Goal: Information Seeking & Learning: Learn about a topic

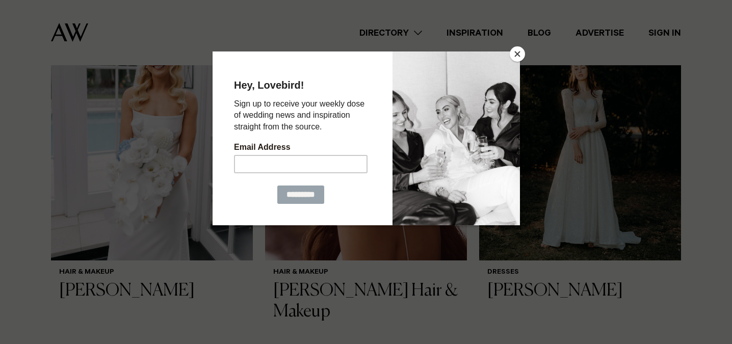
scroll to position [382, 0]
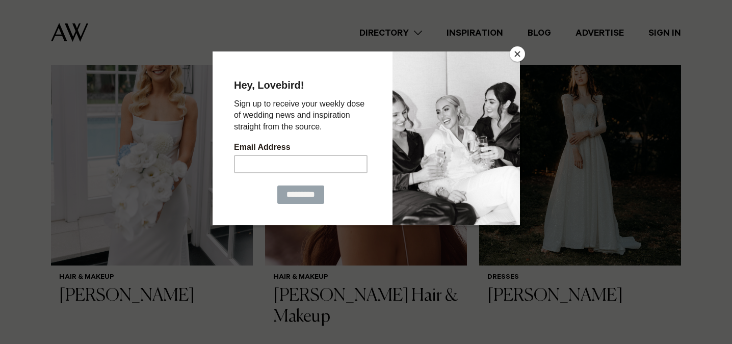
click at [519, 54] on button "Close" at bounding box center [517, 53] width 15 height 15
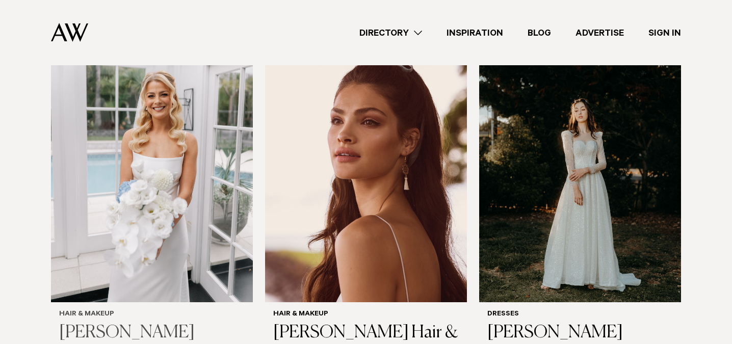
scroll to position [367, 0]
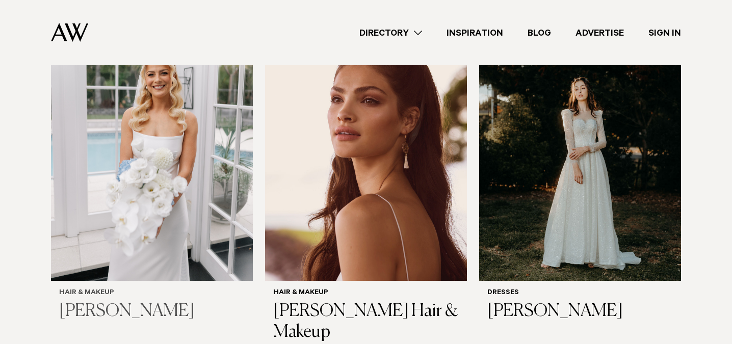
click at [197, 194] on img at bounding box center [152, 145] width 202 height 271
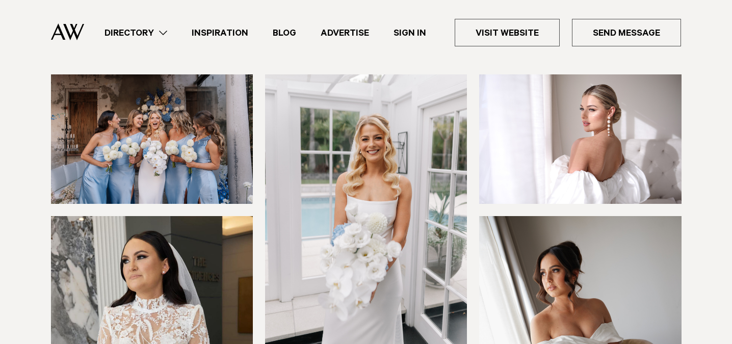
scroll to position [117, 0]
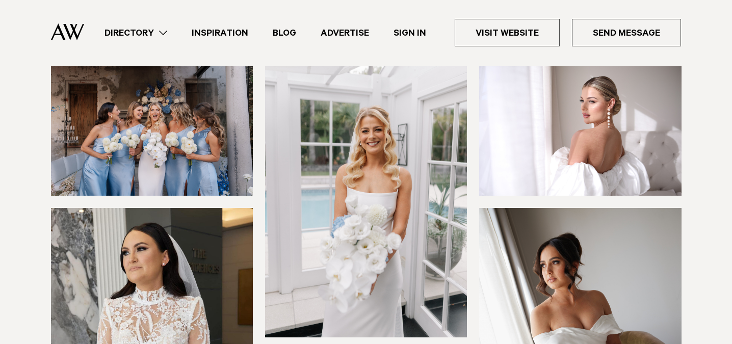
click at [394, 205] on img at bounding box center [366, 201] width 202 height 271
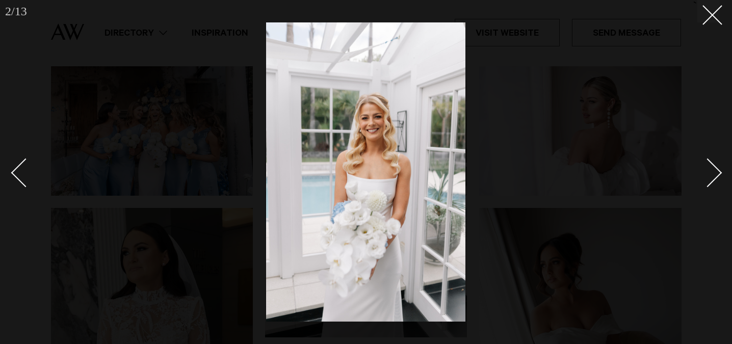
click at [712, 164] on div "Next slide" at bounding box center [707, 172] width 29 height 29
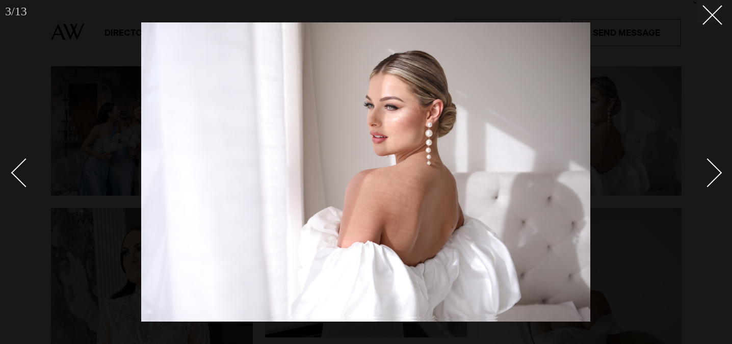
click at [712, 164] on div "Next slide" at bounding box center [707, 172] width 29 height 29
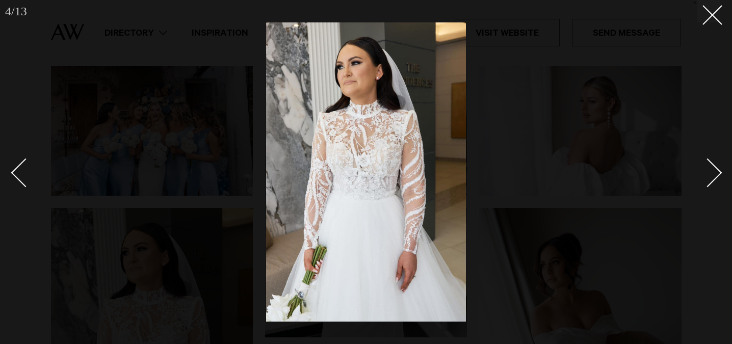
click at [712, 164] on div "Next slide" at bounding box center [707, 172] width 29 height 29
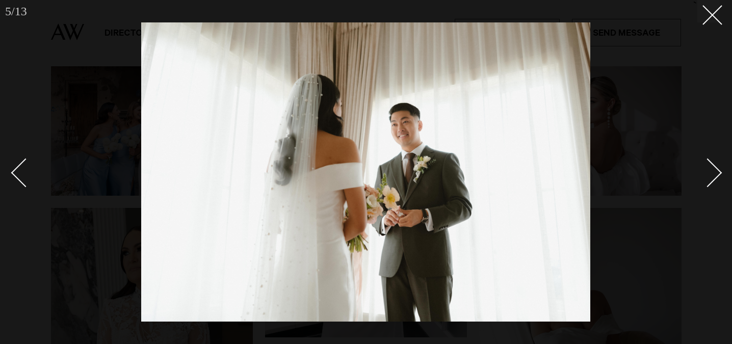
click at [712, 164] on div "Next slide" at bounding box center [707, 172] width 29 height 29
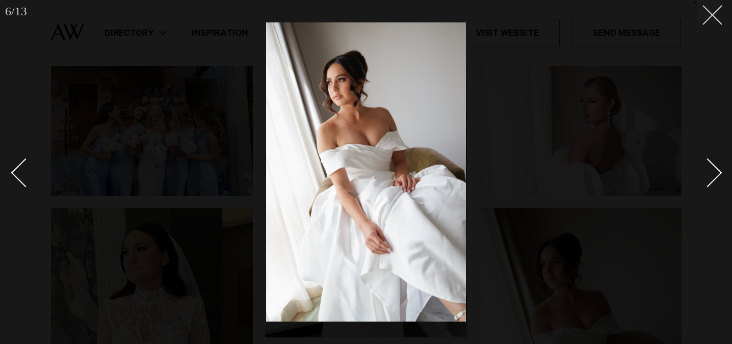
click at [709, 18] on line at bounding box center [712, 15] width 19 height 19
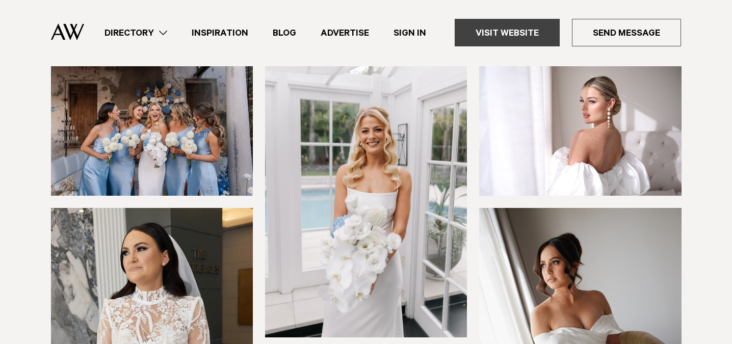
click at [501, 31] on link "Visit Website" at bounding box center [507, 33] width 105 height 28
